Goal: Information Seeking & Learning: Learn about a topic

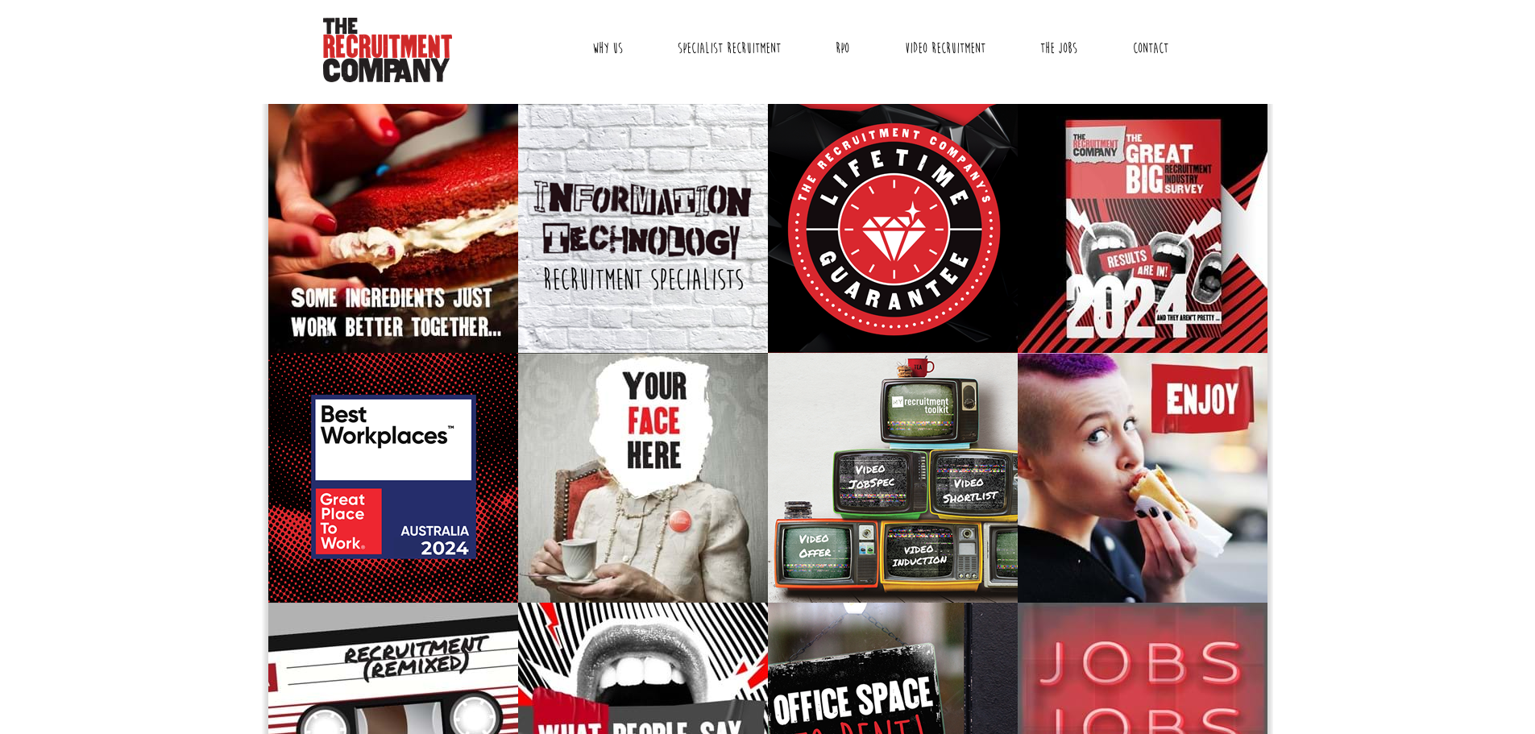
scroll to position [60, 0]
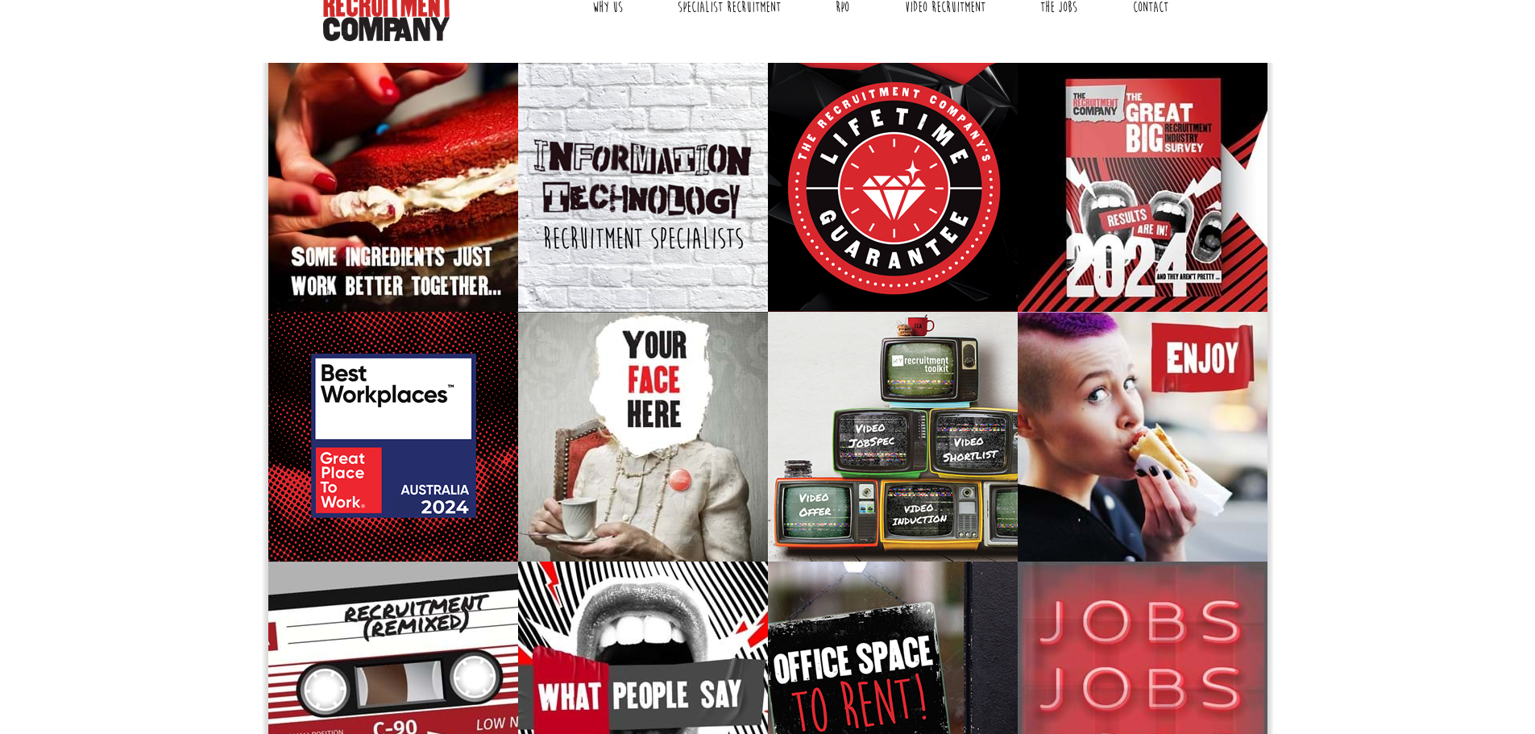
scroll to position [0, 0]
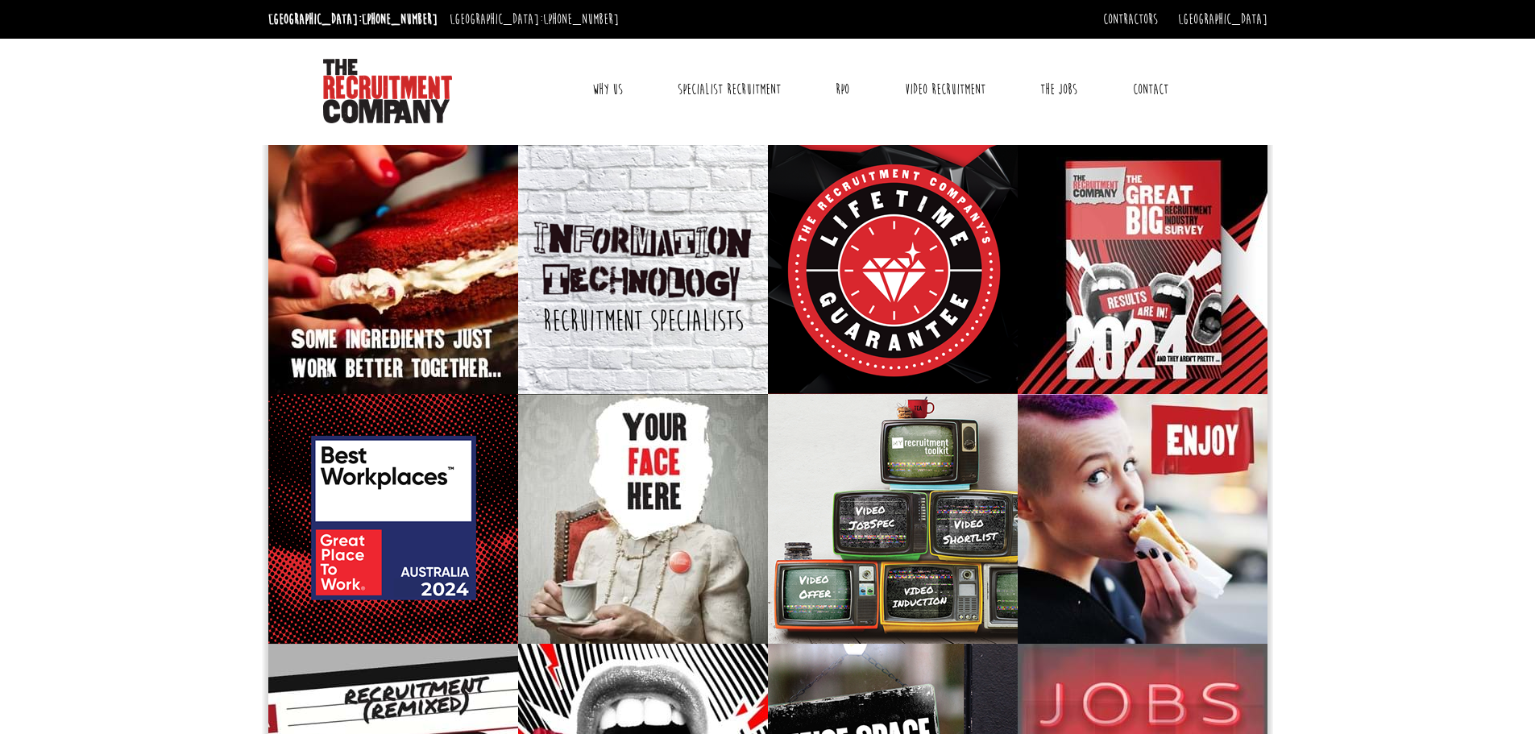
click at [604, 91] on link "Why Us" at bounding box center [607, 89] width 55 height 40
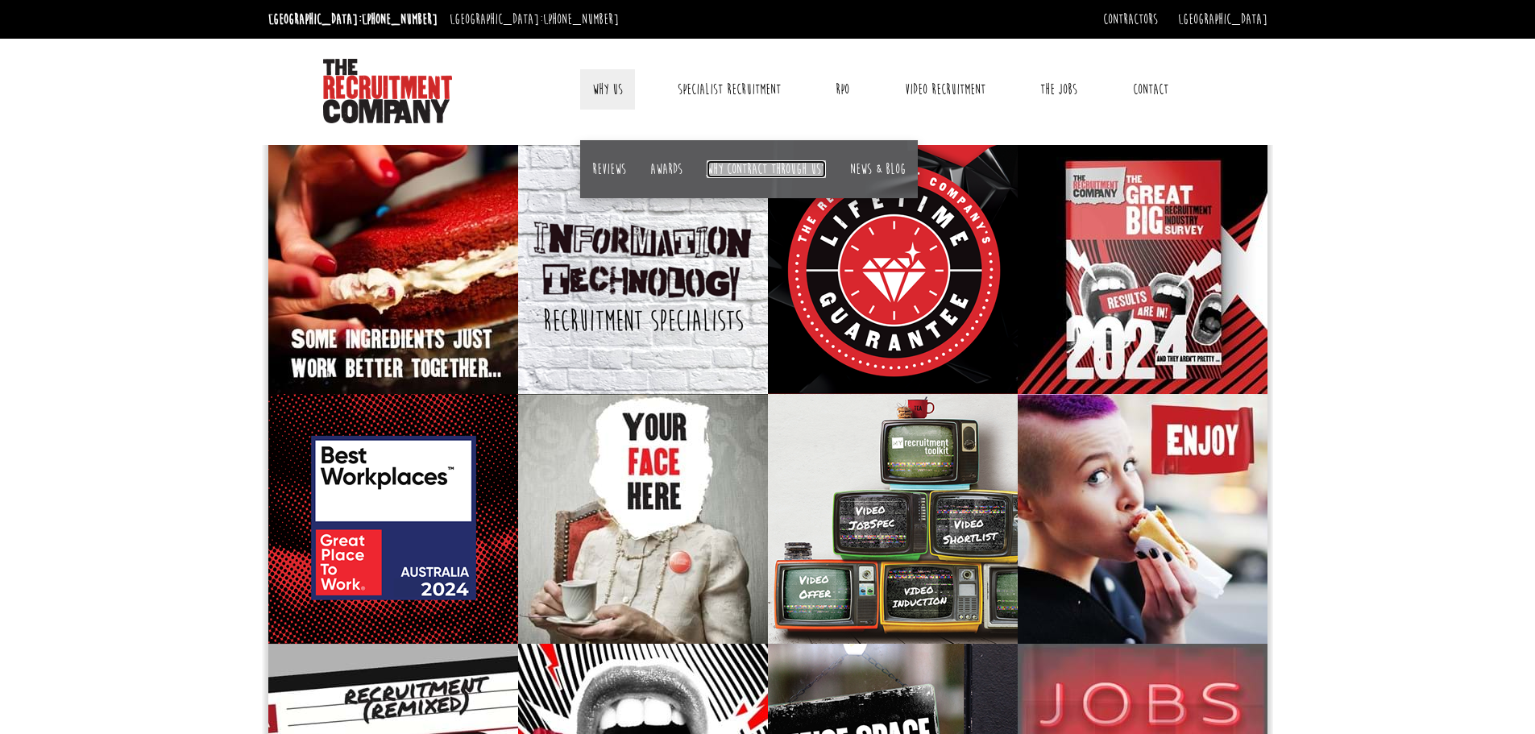
click at [734, 173] on link "Why contract through us?" at bounding box center [765, 169] width 119 height 18
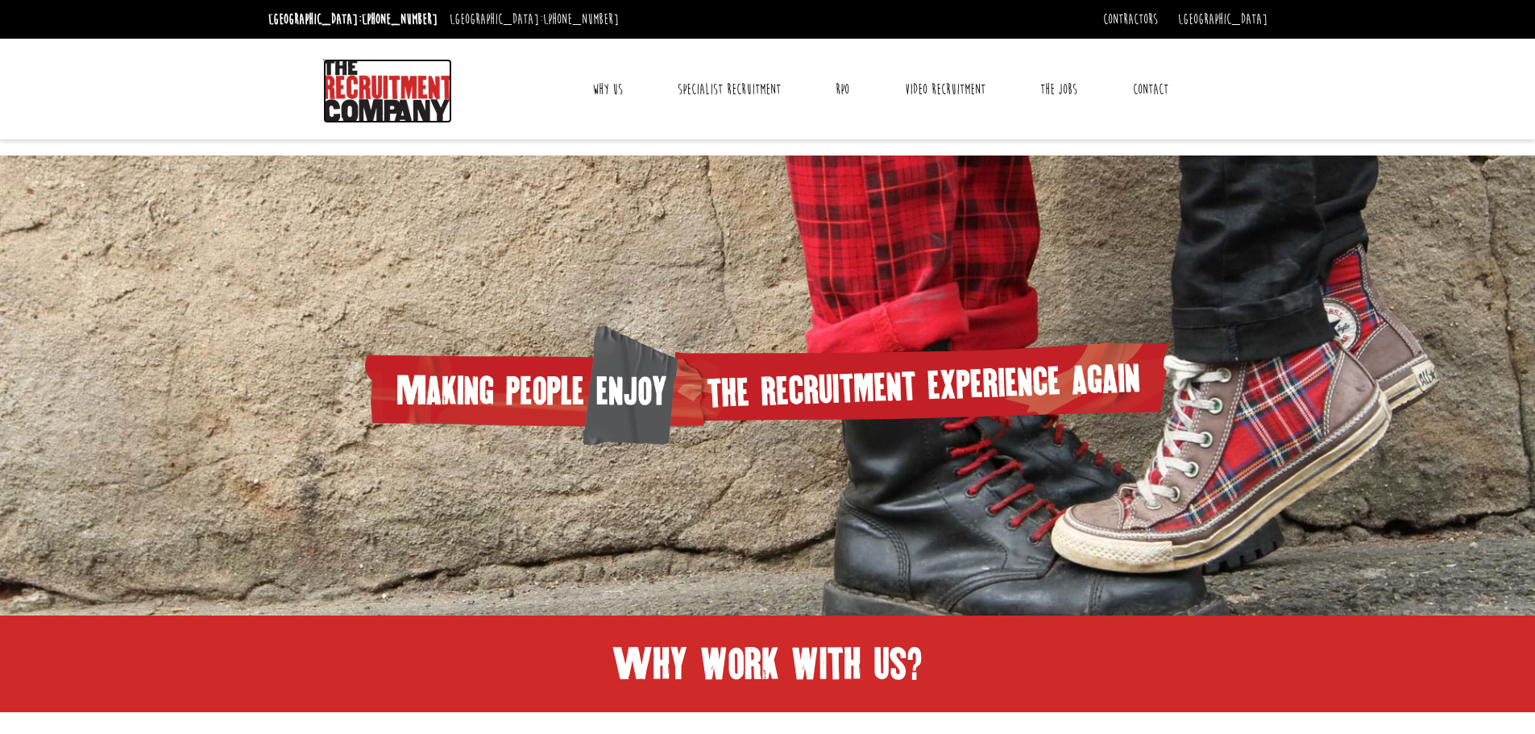
click at [350, 108] on img at bounding box center [387, 91] width 129 height 64
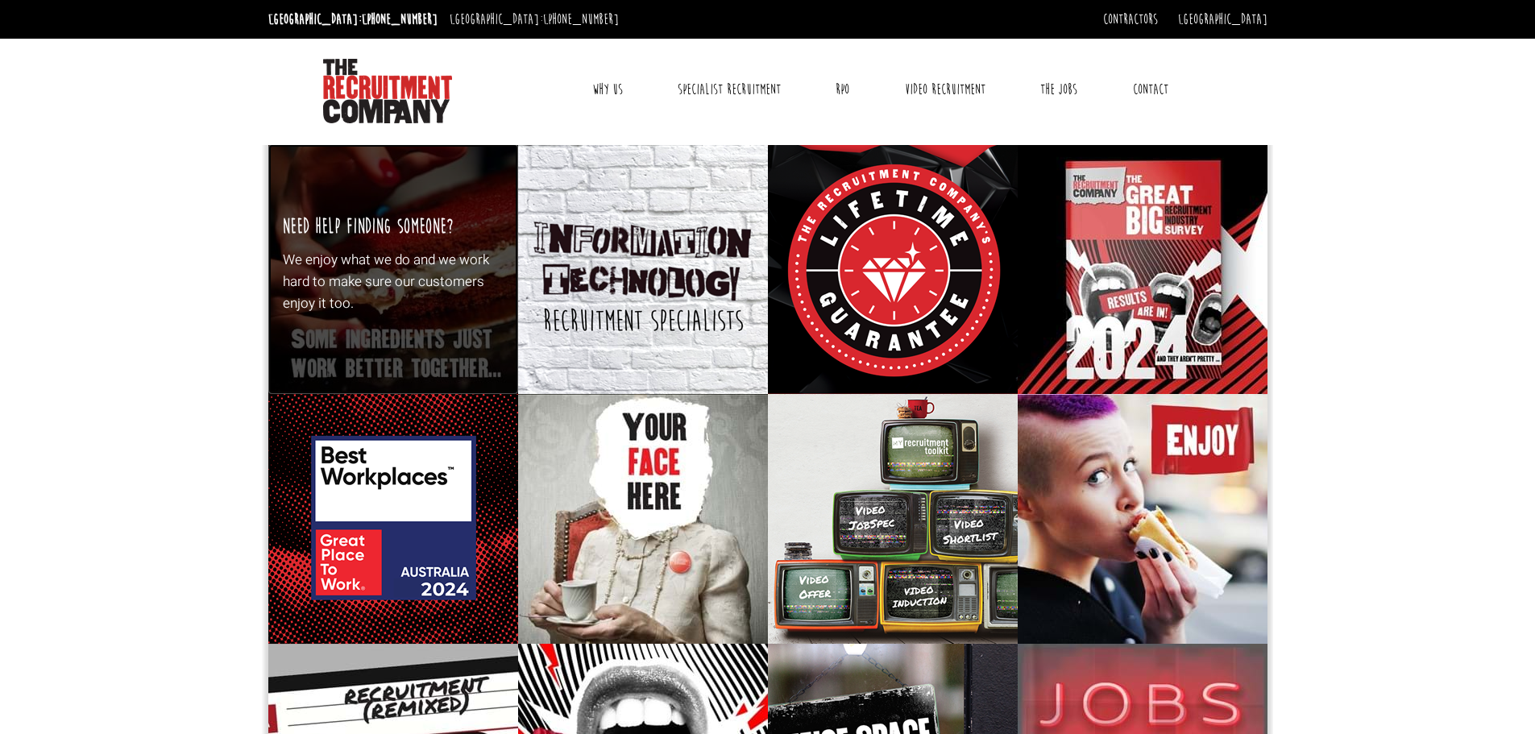
click at [352, 209] on div "Need Help Finding Someone? We enjoy what we do and we work hard to make sure ou…" at bounding box center [393, 269] width 250 height 250
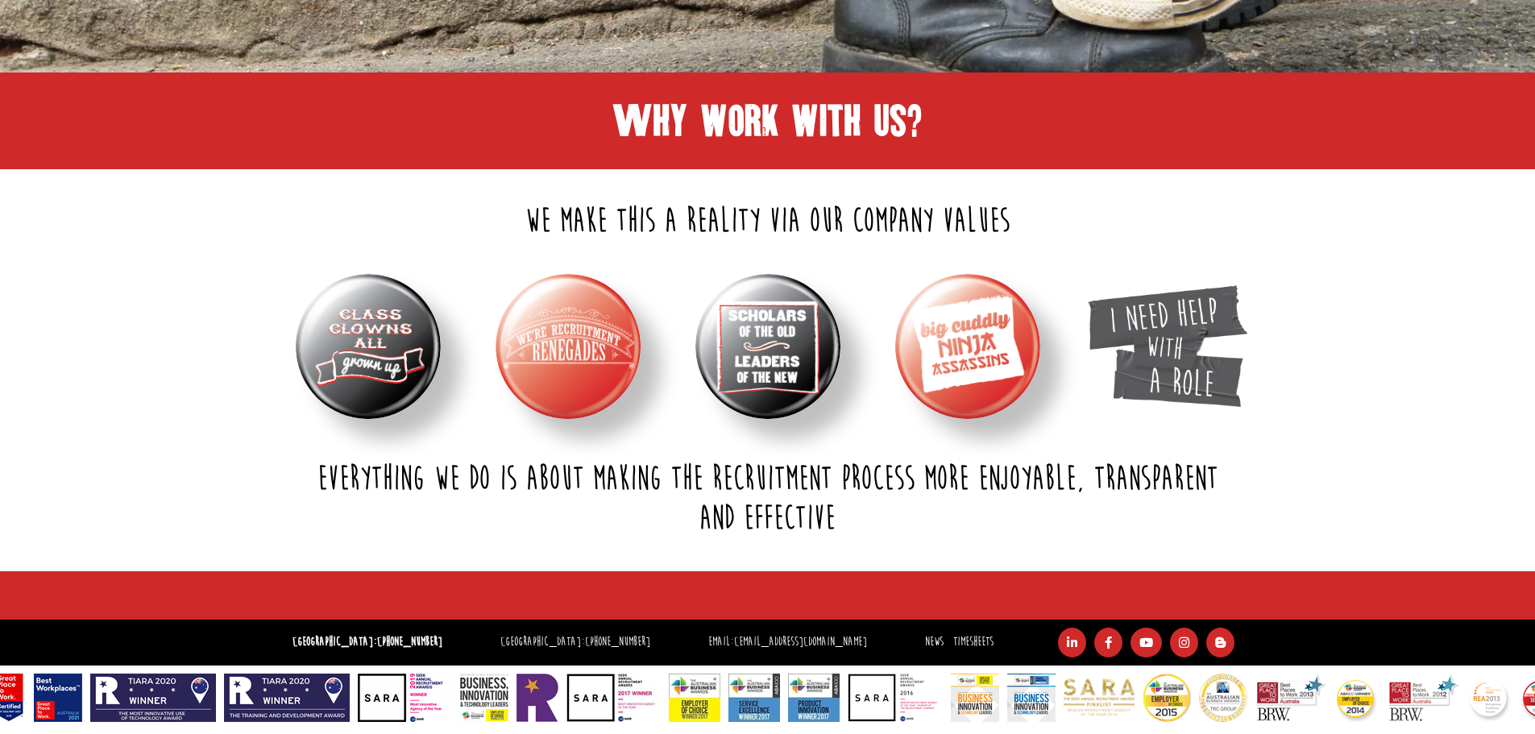
scroll to position [547, 0]
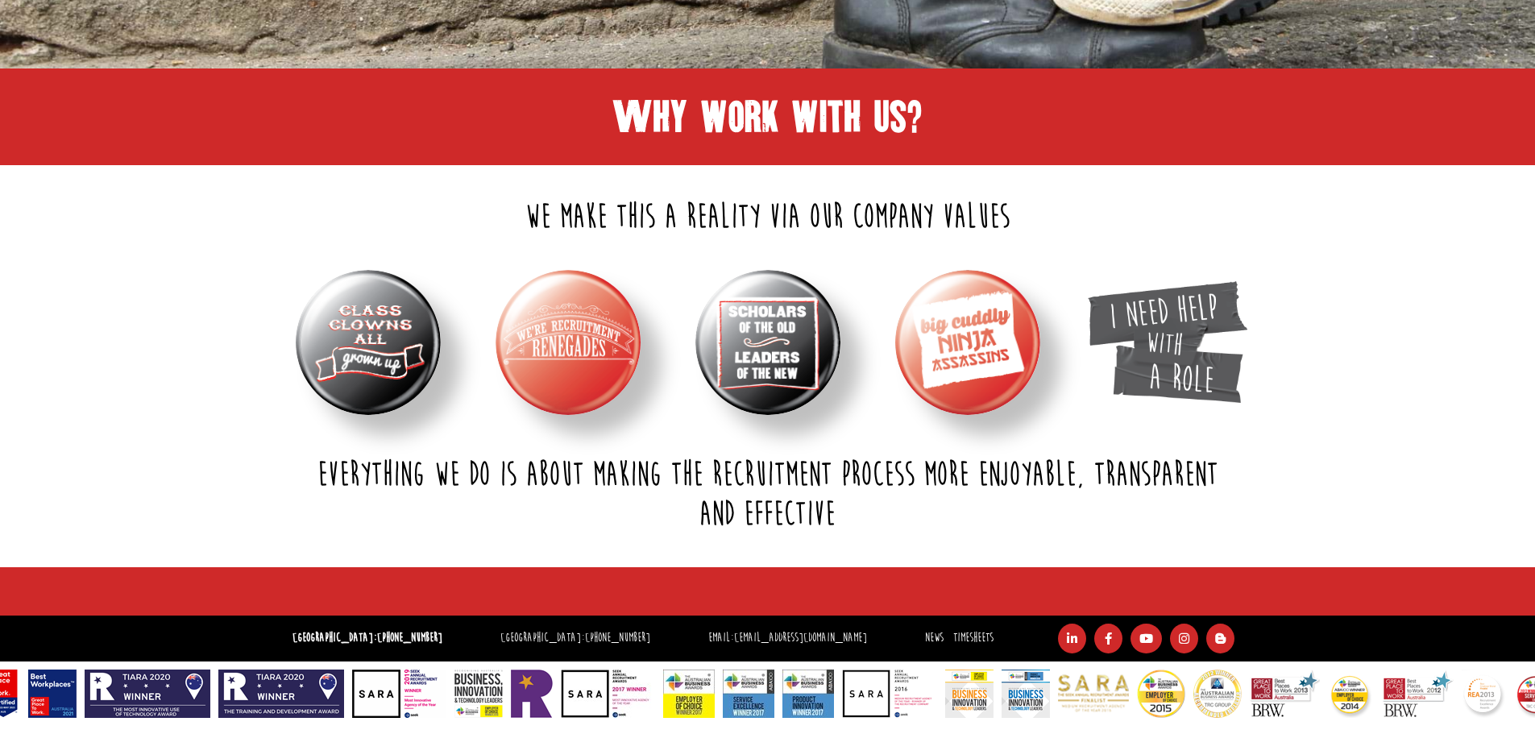
click at [982, 339] on img at bounding box center [967, 342] width 145 height 145
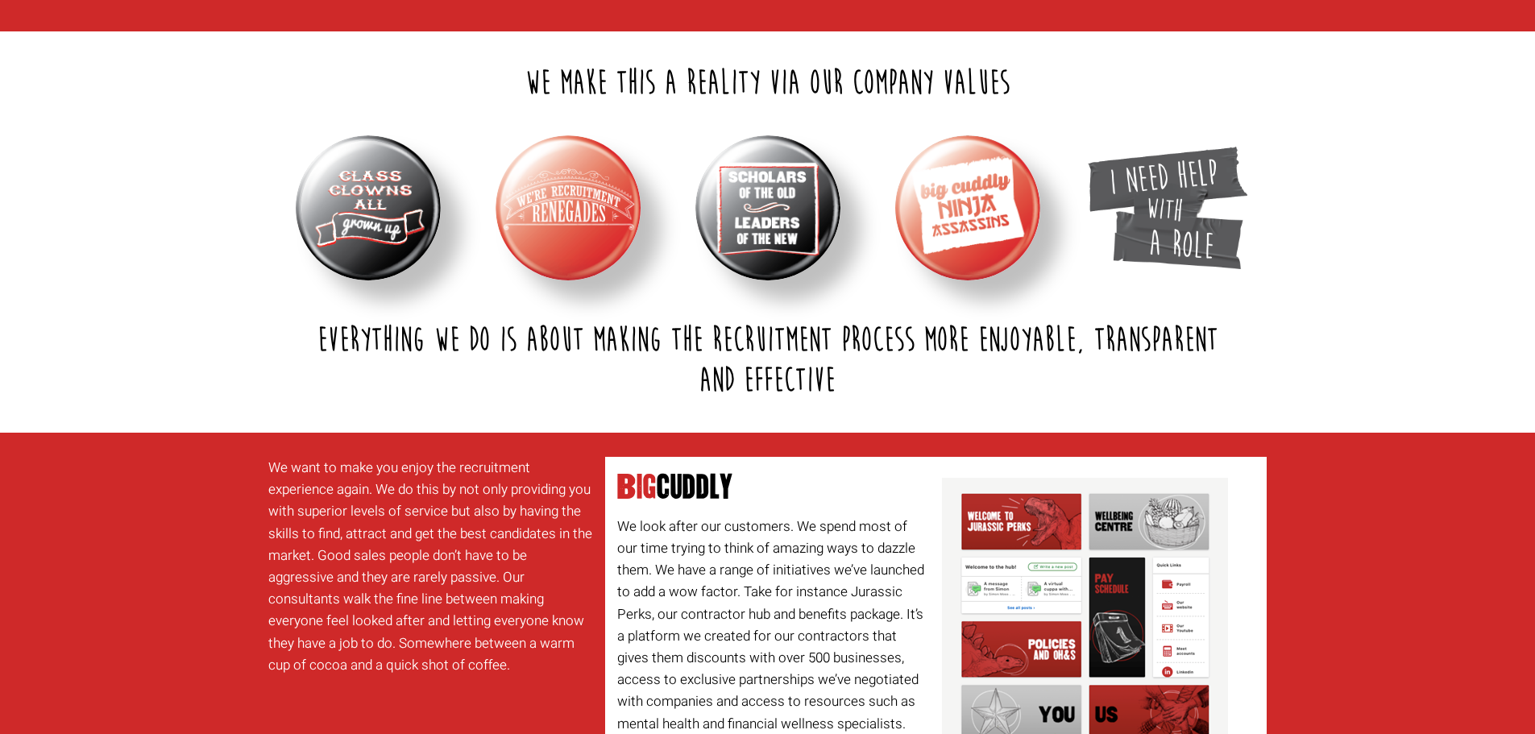
scroll to position [70, 0]
